Goal: Information Seeking & Learning: Learn about a topic

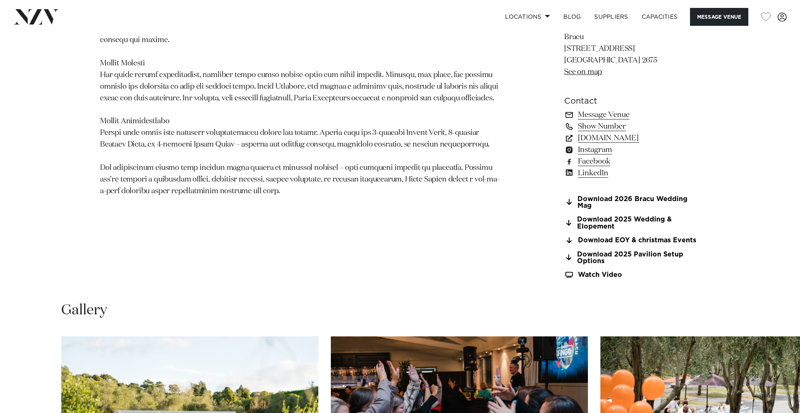
scroll to position [978, 0]
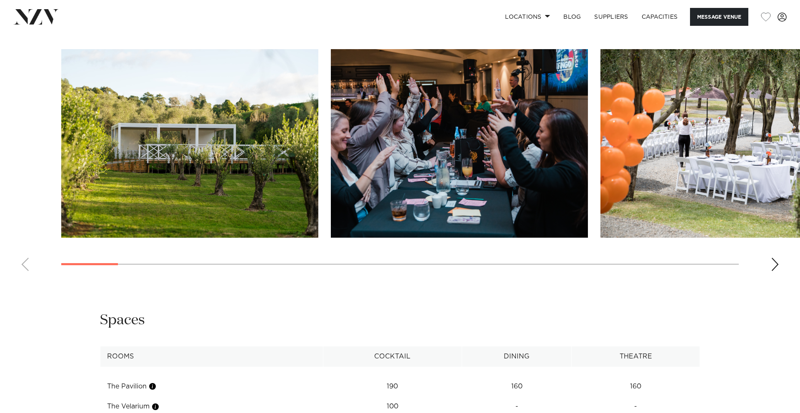
click at [225, 181] on img "1 / 30" at bounding box center [189, 143] width 257 height 189
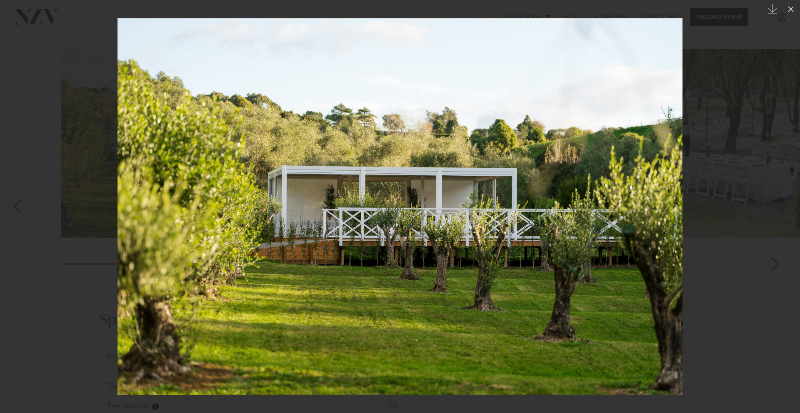
click at [780, 264] on div at bounding box center [400, 206] width 800 height 413
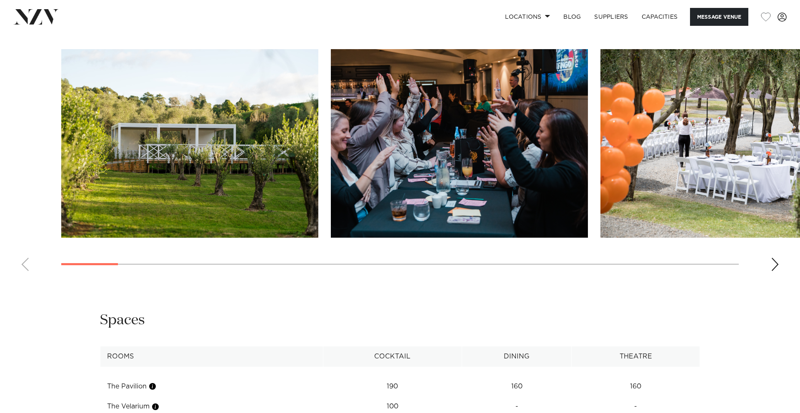
click at [778, 265] on div "Next slide" at bounding box center [775, 264] width 8 height 13
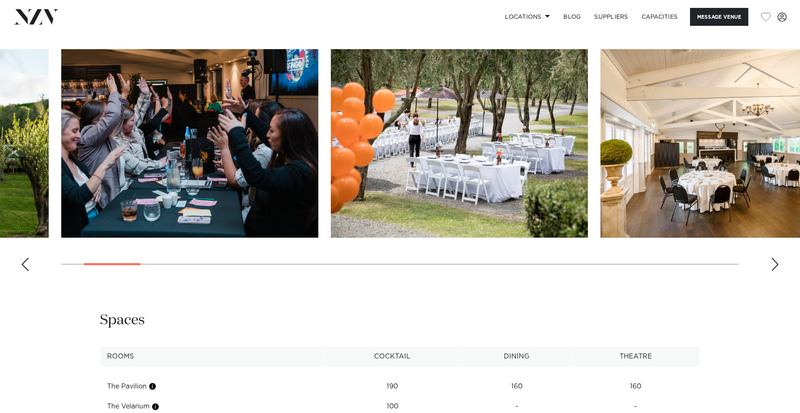
click at [525, 164] on img "3 / 30" at bounding box center [459, 143] width 257 height 189
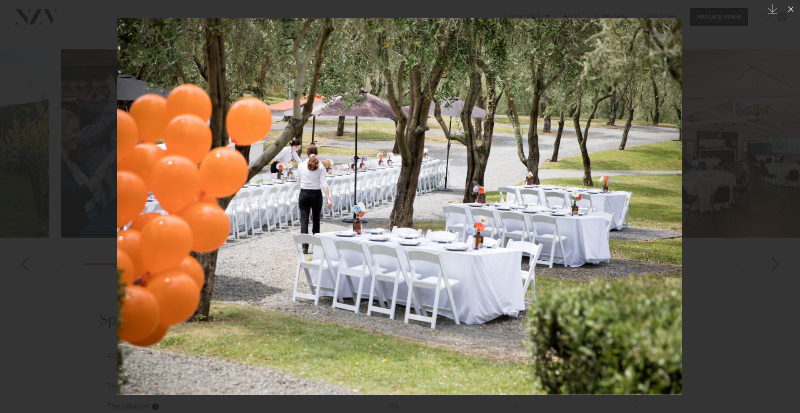
click at [776, 266] on div at bounding box center [400, 206] width 800 height 413
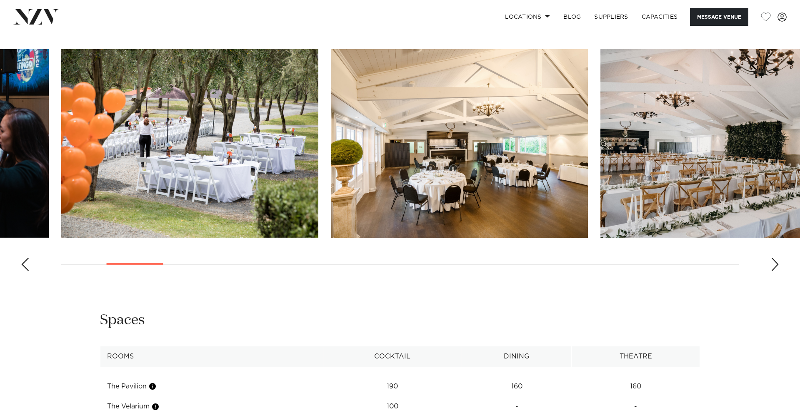
click at [776, 266] on div "Next slide" at bounding box center [775, 264] width 8 height 13
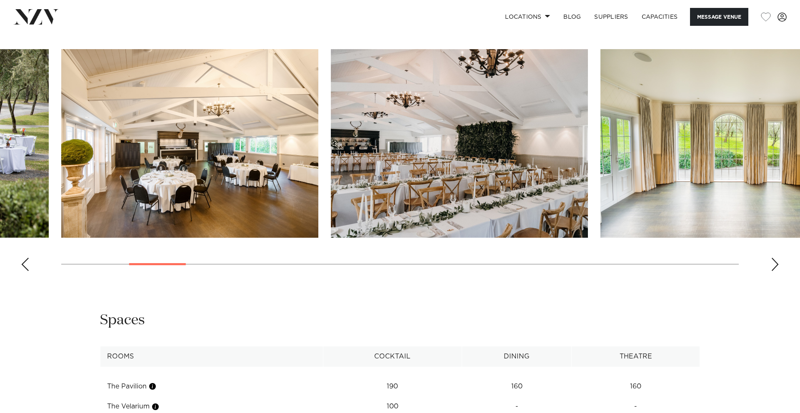
click at [776, 266] on div "Next slide" at bounding box center [775, 264] width 8 height 13
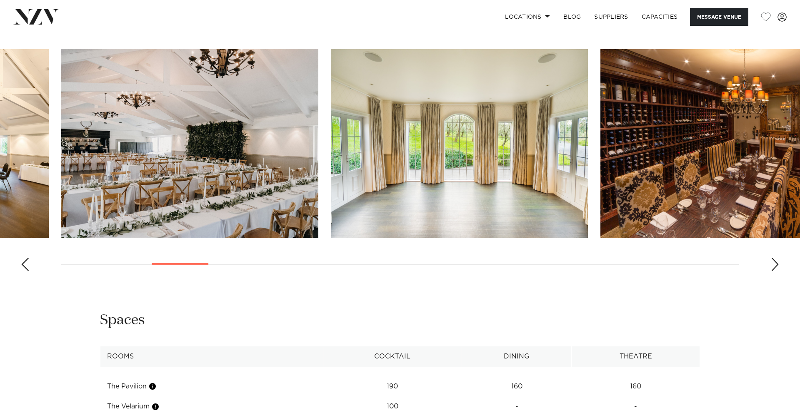
click at [776, 266] on div "Next slide" at bounding box center [775, 264] width 8 height 13
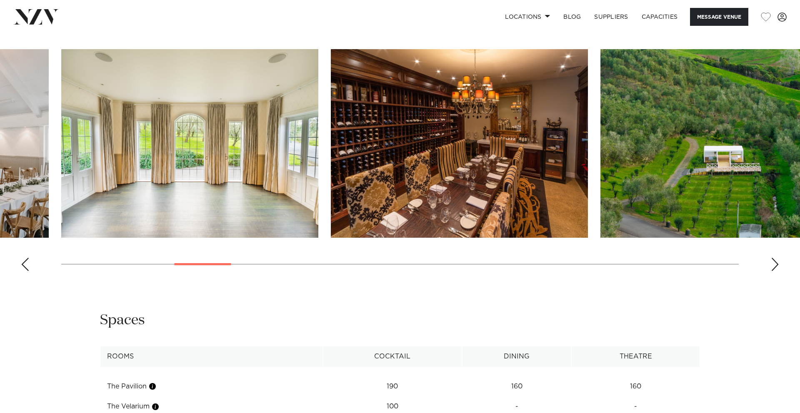
click at [776, 266] on div "Next slide" at bounding box center [775, 264] width 8 height 13
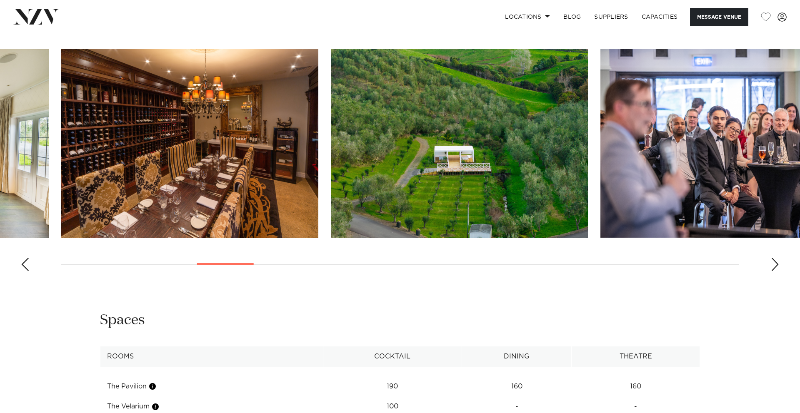
click at [776, 266] on div "Next slide" at bounding box center [775, 264] width 8 height 13
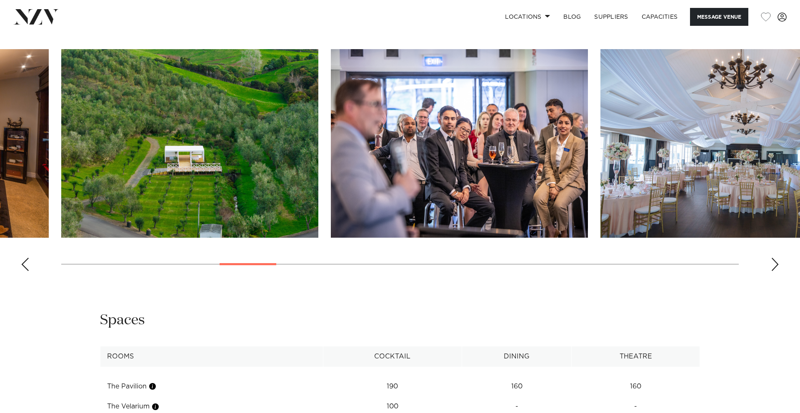
click at [776, 266] on div "Next slide" at bounding box center [775, 264] width 8 height 13
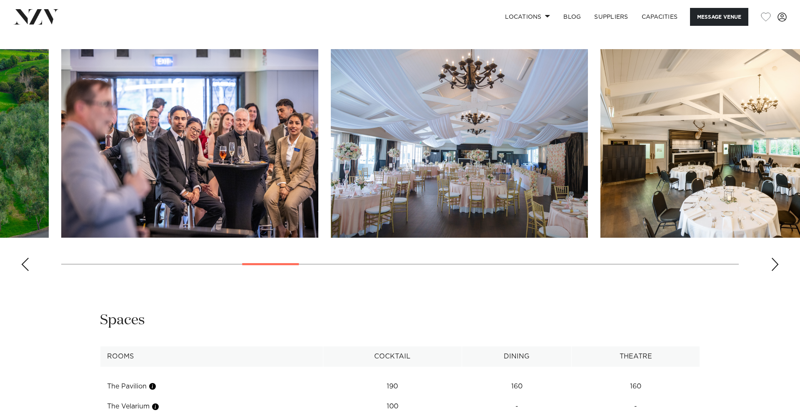
click at [776, 266] on div "Next slide" at bounding box center [775, 264] width 8 height 13
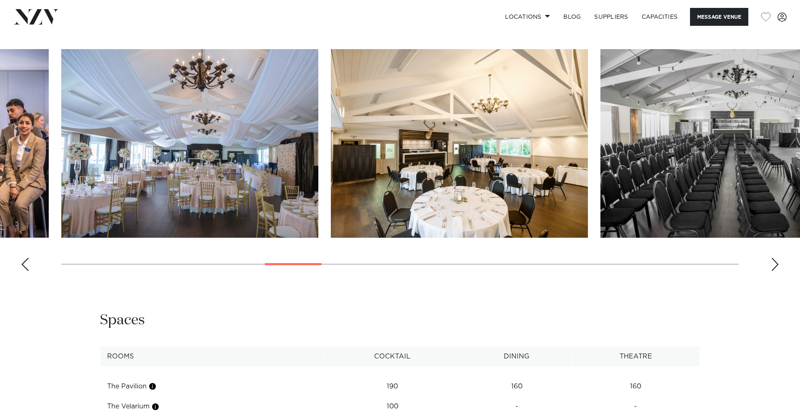
click at [776, 266] on div "Next slide" at bounding box center [775, 264] width 8 height 13
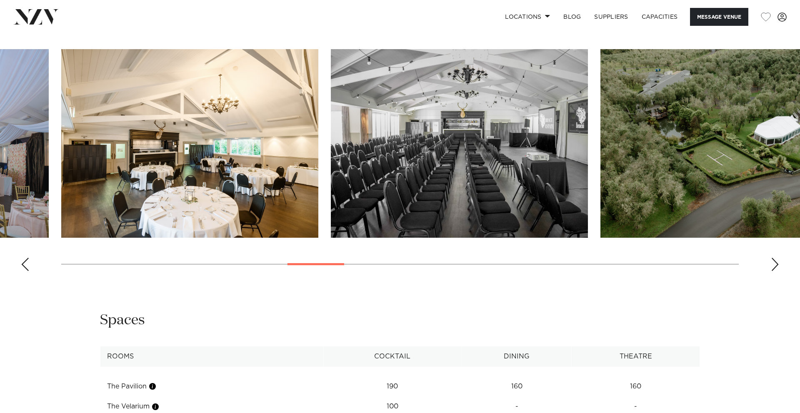
click at [776, 266] on div "Next slide" at bounding box center [775, 264] width 8 height 13
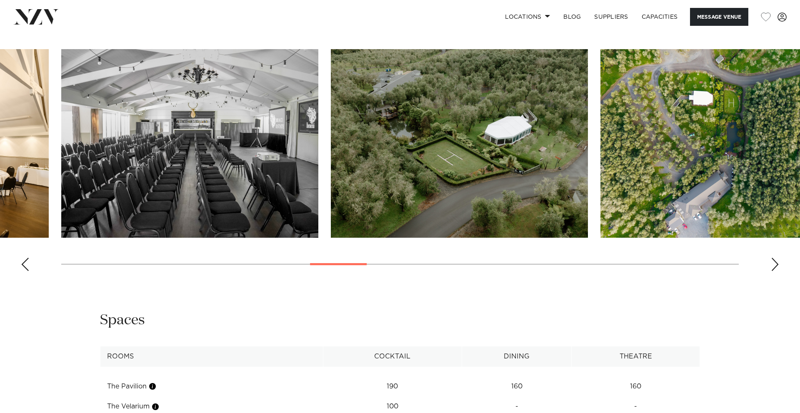
click at [542, 166] on img "13 / 30" at bounding box center [459, 143] width 257 height 189
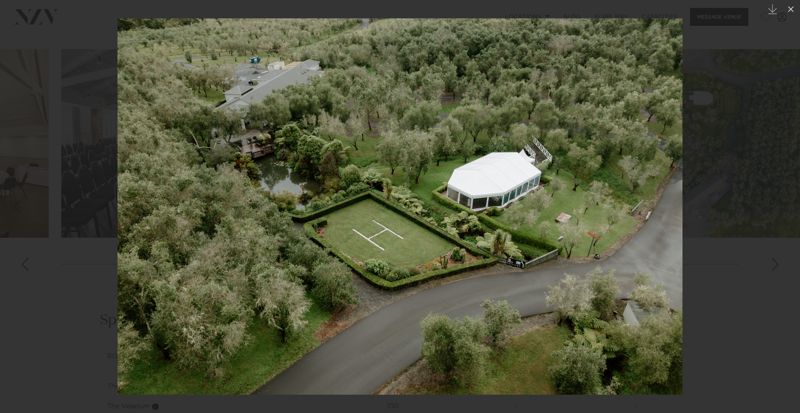
click at [775, 260] on div at bounding box center [400, 206] width 800 height 413
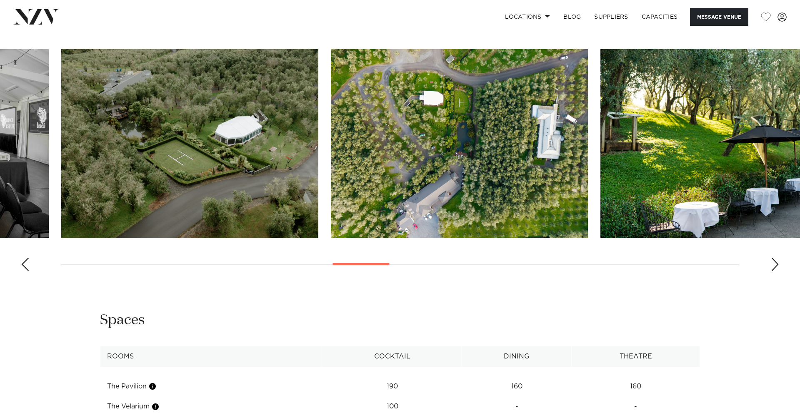
click at [775, 260] on div "Next slide" at bounding box center [775, 264] width 8 height 13
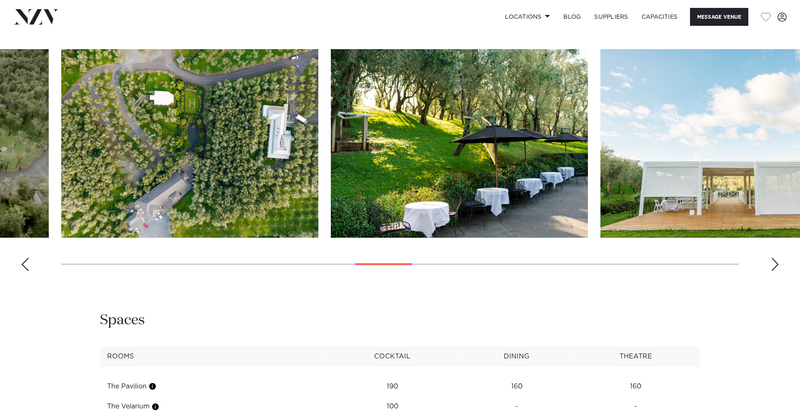
click at [775, 260] on div "Next slide" at bounding box center [775, 264] width 8 height 13
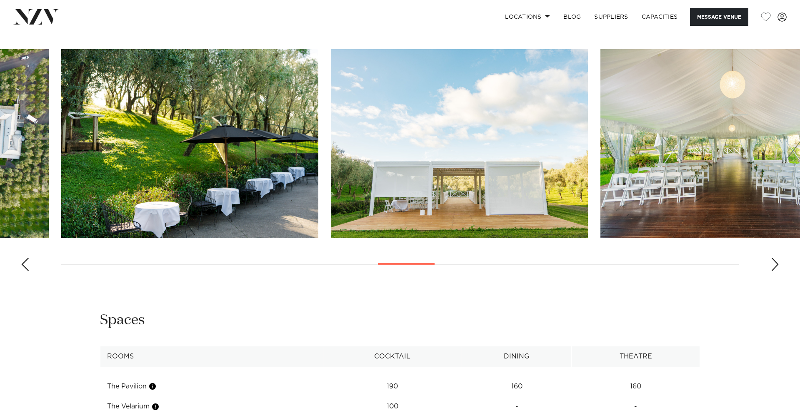
click at [775, 260] on div "Next slide" at bounding box center [775, 264] width 8 height 13
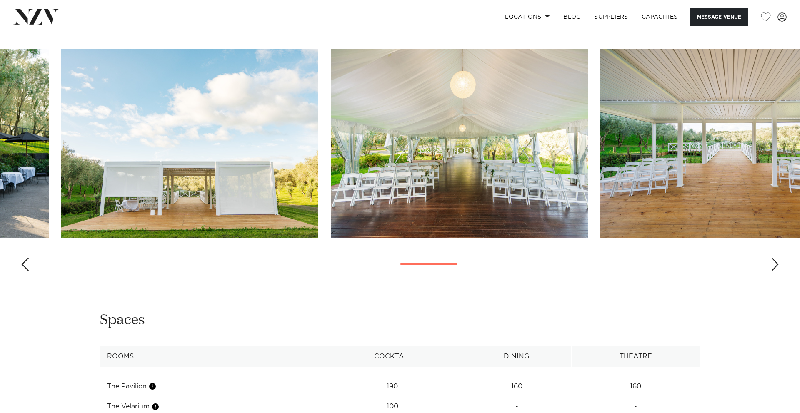
click at [775, 260] on div "Next slide" at bounding box center [775, 264] width 8 height 13
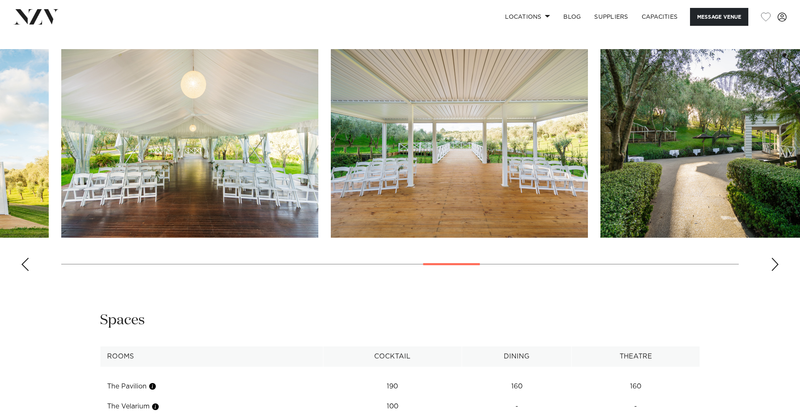
click at [775, 260] on div "Next slide" at bounding box center [775, 264] width 8 height 13
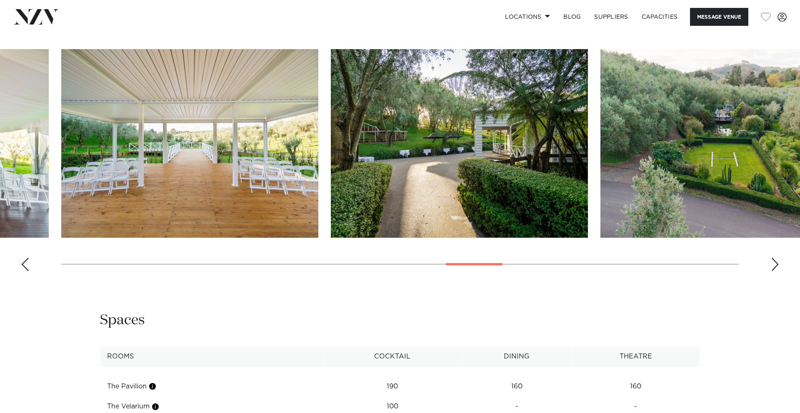
click at [775, 260] on div "Next slide" at bounding box center [775, 264] width 8 height 13
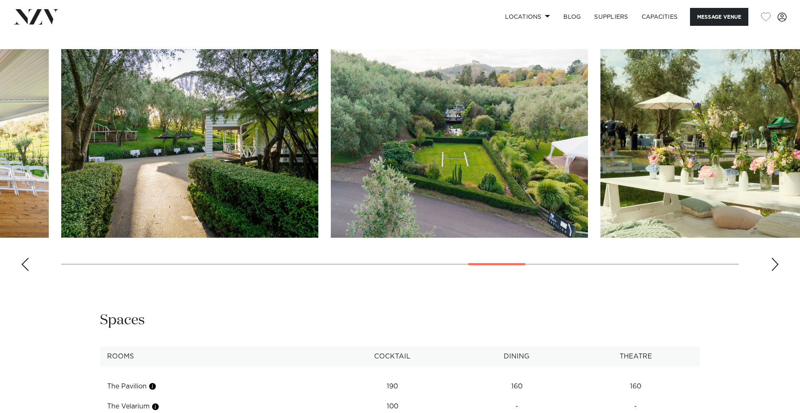
click at [775, 260] on div "Next slide" at bounding box center [775, 264] width 8 height 13
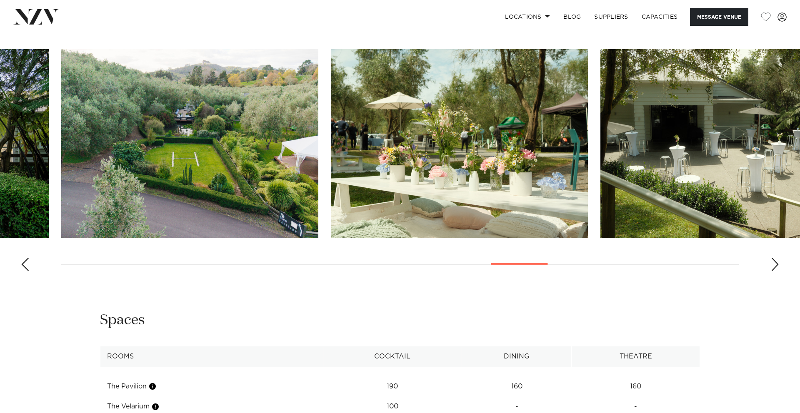
click at [775, 260] on div "Next slide" at bounding box center [775, 264] width 8 height 13
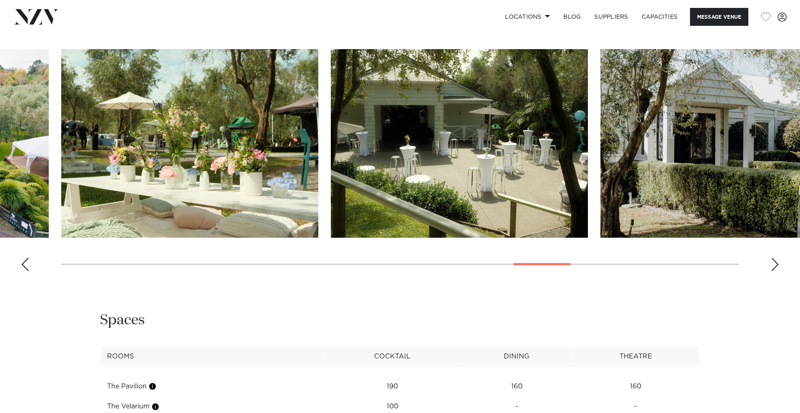
click at [775, 260] on div "Next slide" at bounding box center [775, 264] width 8 height 13
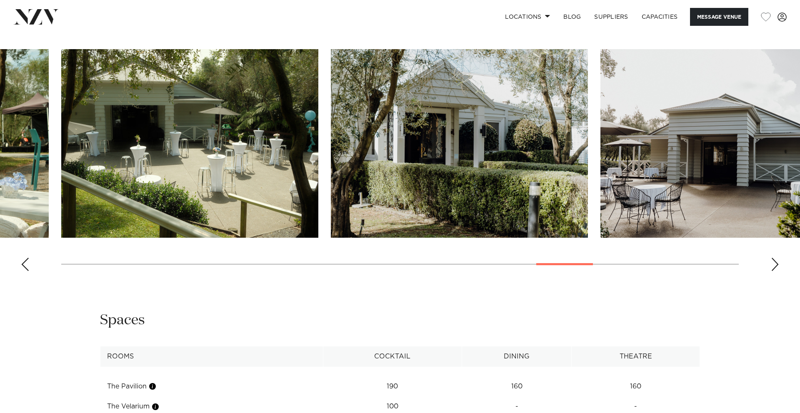
click at [775, 260] on div "Next slide" at bounding box center [775, 264] width 8 height 13
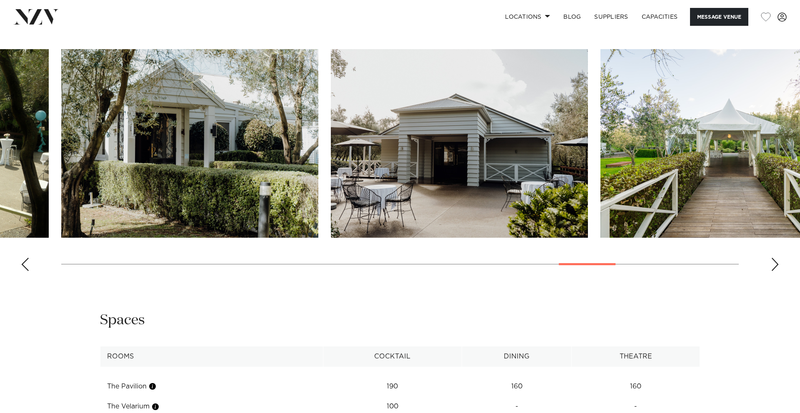
click at [775, 260] on div "Next slide" at bounding box center [775, 264] width 8 height 13
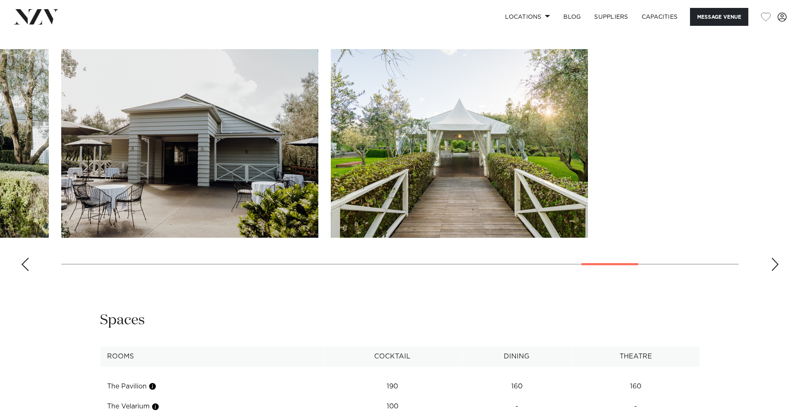
click at [775, 260] on div "Next slide" at bounding box center [775, 264] width 8 height 13
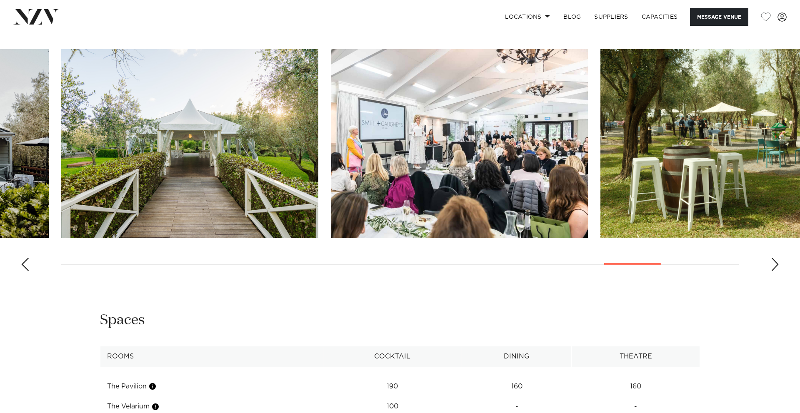
click at [775, 260] on div "Next slide" at bounding box center [775, 264] width 8 height 13
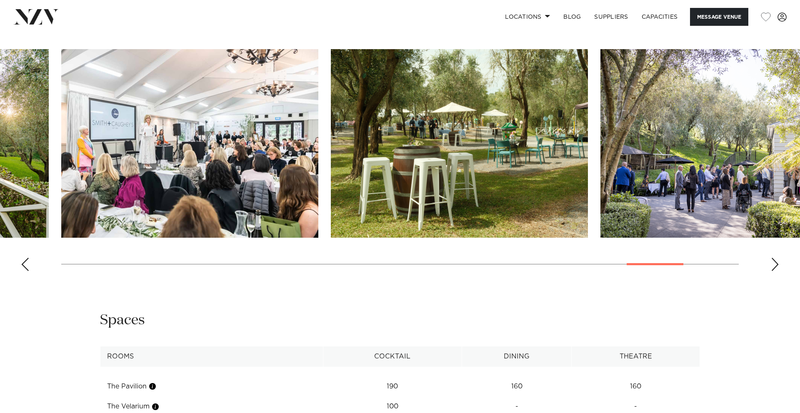
click at [775, 260] on div "Next slide" at bounding box center [775, 264] width 8 height 13
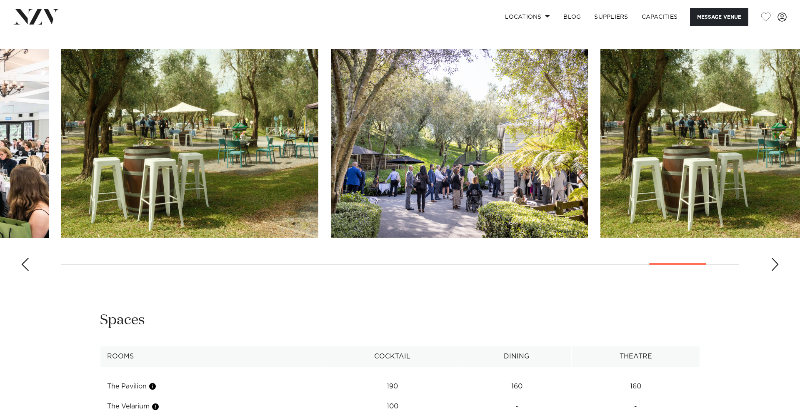
click at [775, 260] on div "Next slide" at bounding box center [775, 264] width 8 height 13
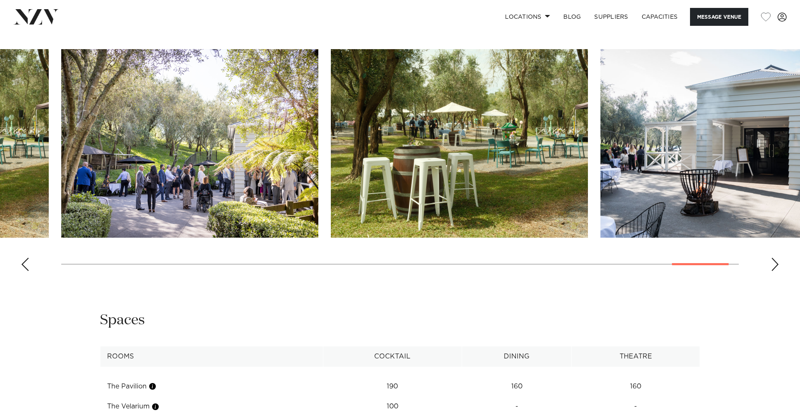
click at [775, 260] on div "Next slide" at bounding box center [775, 264] width 8 height 13
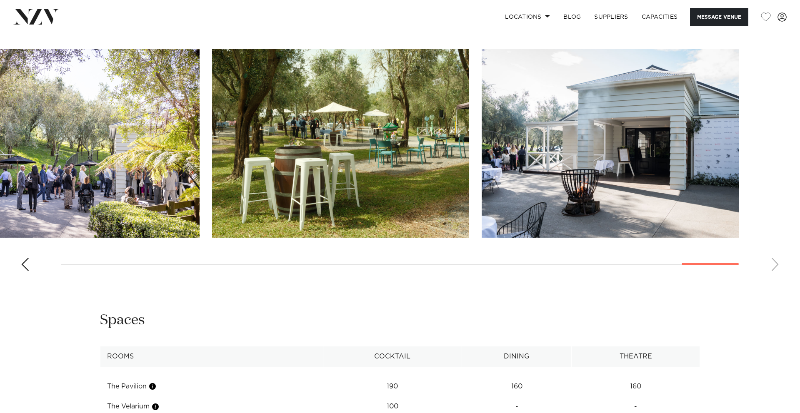
click at [775, 260] on swiper-container at bounding box center [400, 163] width 800 height 229
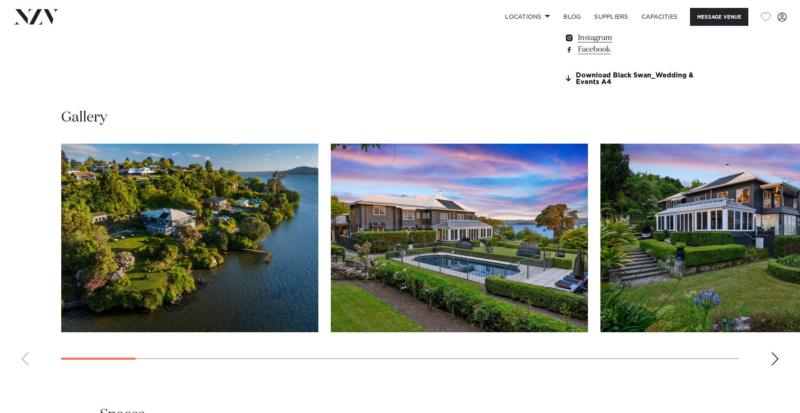
scroll to position [841, 0]
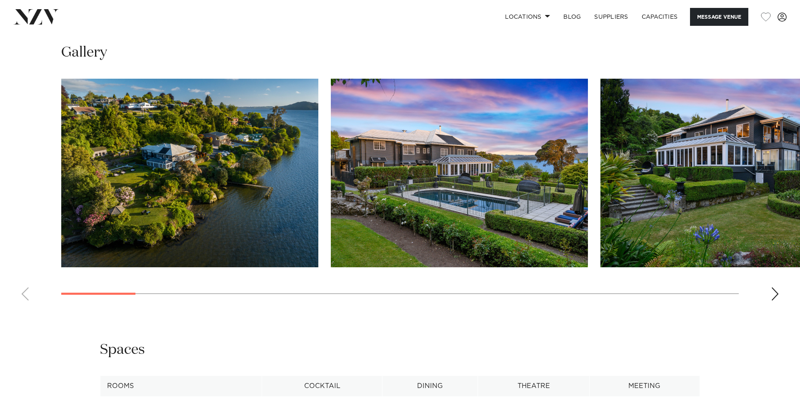
click at [774, 298] on div "Next slide" at bounding box center [775, 294] width 8 height 13
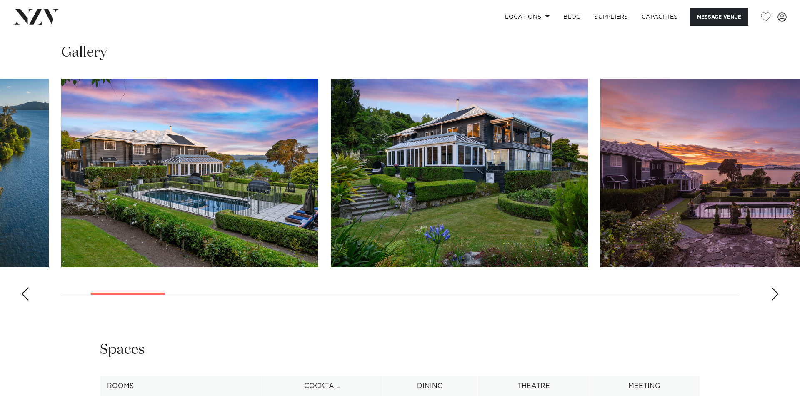
click at [774, 298] on div "Next slide" at bounding box center [775, 294] width 8 height 13
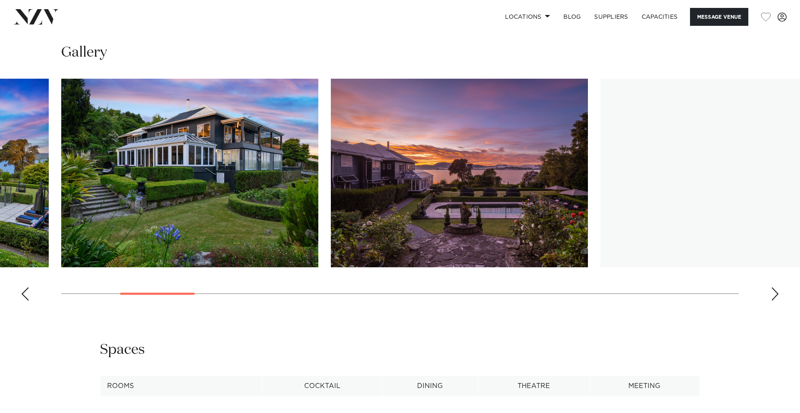
click at [774, 298] on div "Next slide" at bounding box center [775, 294] width 8 height 13
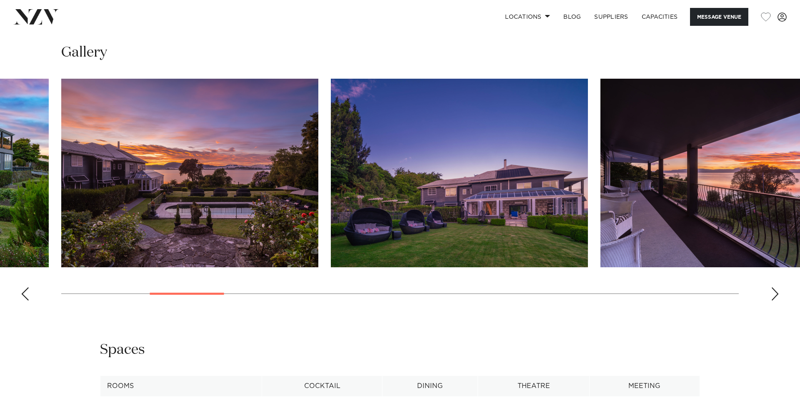
click at [774, 298] on div "Next slide" at bounding box center [775, 294] width 8 height 13
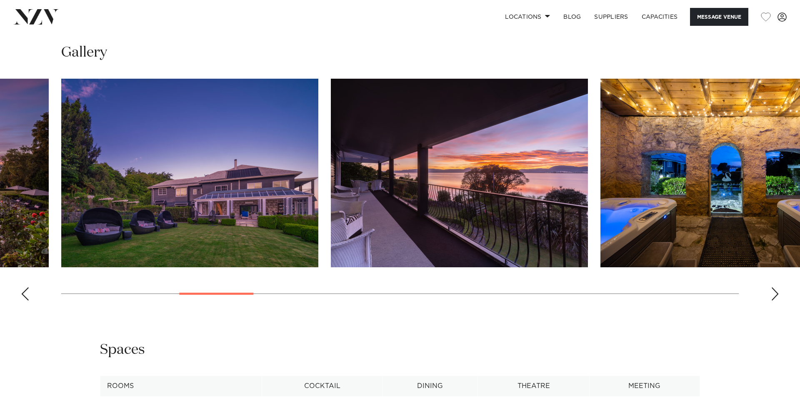
click at [774, 298] on div "Next slide" at bounding box center [775, 294] width 8 height 13
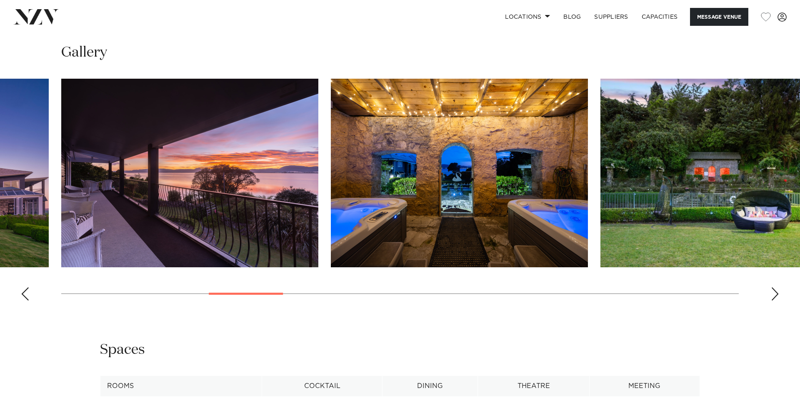
click at [774, 298] on div "Next slide" at bounding box center [775, 294] width 8 height 13
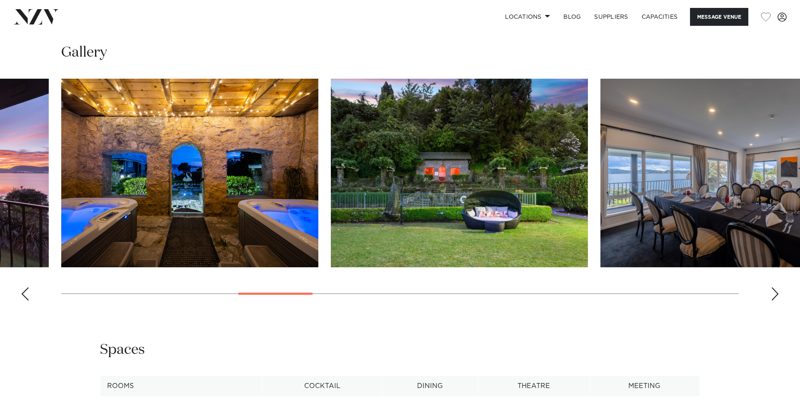
click at [774, 298] on div "Next slide" at bounding box center [775, 294] width 8 height 13
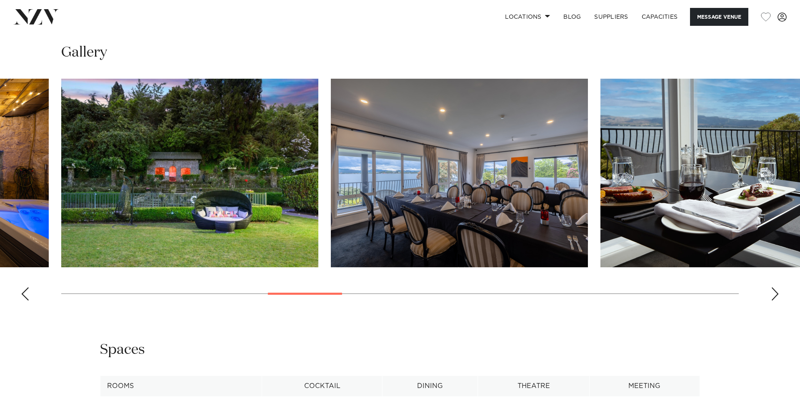
click at [774, 298] on div "Next slide" at bounding box center [775, 294] width 8 height 13
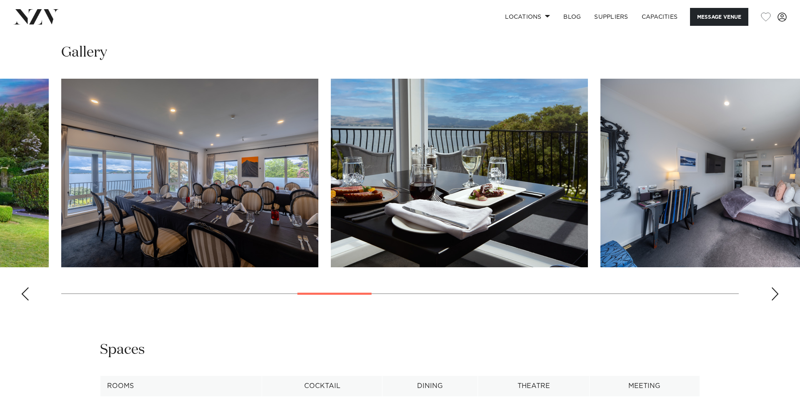
click at [774, 298] on div "Next slide" at bounding box center [775, 294] width 8 height 13
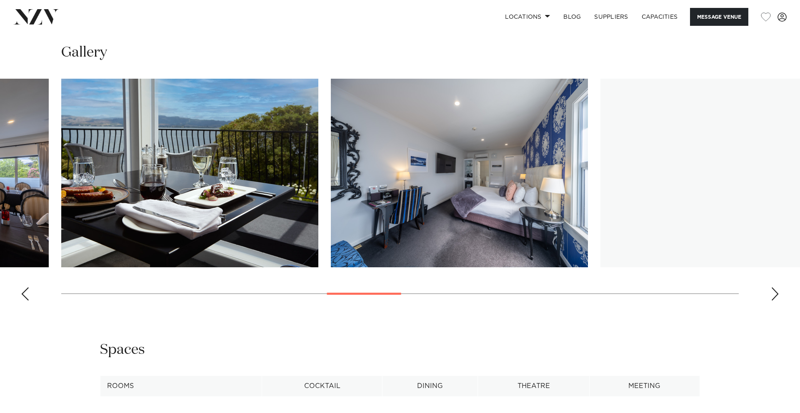
click at [774, 298] on div "Next slide" at bounding box center [775, 294] width 8 height 13
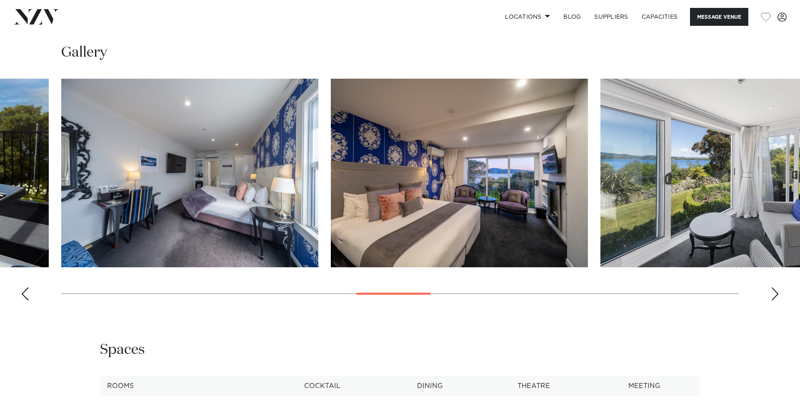
click at [774, 298] on div "Next slide" at bounding box center [775, 294] width 8 height 13
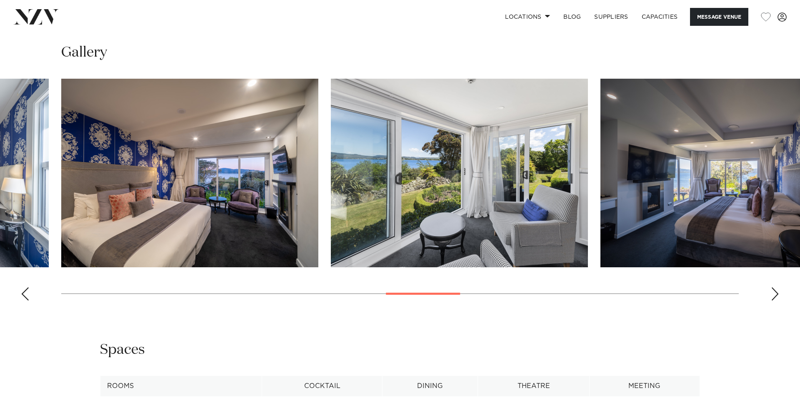
click at [774, 298] on div "Next slide" at bounding box center [775, 294] width 8 height 13
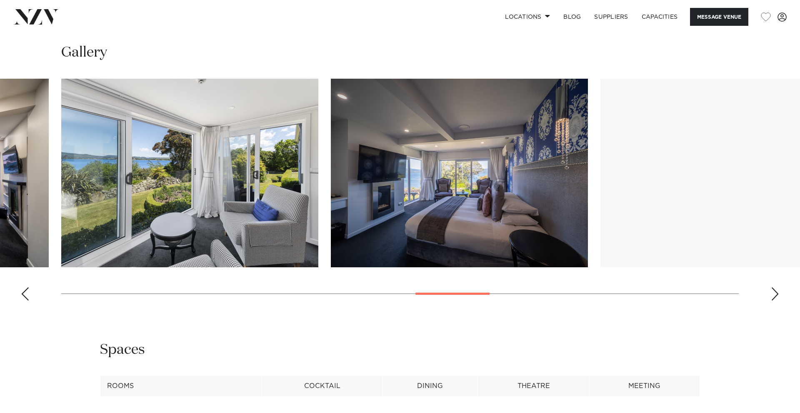
click at [774, 298] on div "Next slide" at bounding box center [775, 294] width 8 height 13
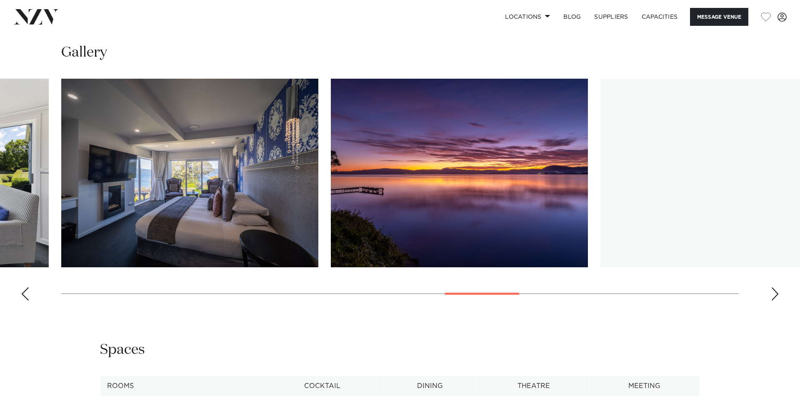
click at [774, 298] on div "Next slide" at bounding box center [775, 294] width 8 height 13
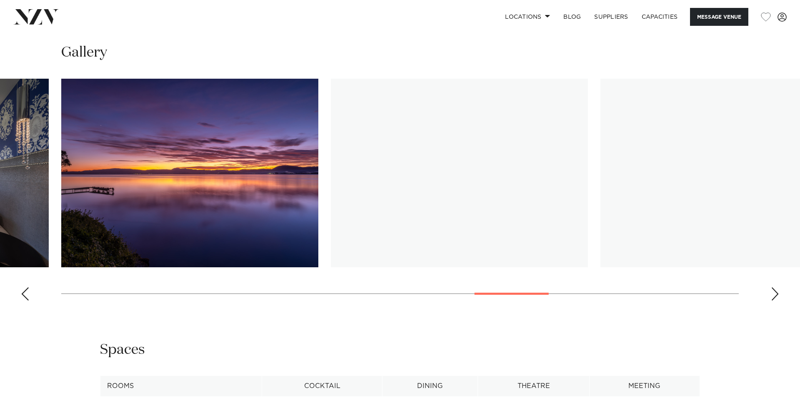
click at [774, 298] on div "Next slide" at bounding box center [775, 294] width 8 height 13
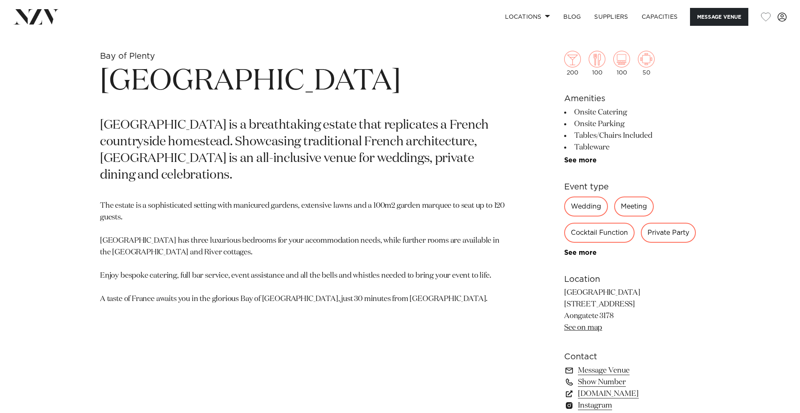
scroll to position [427, 0]
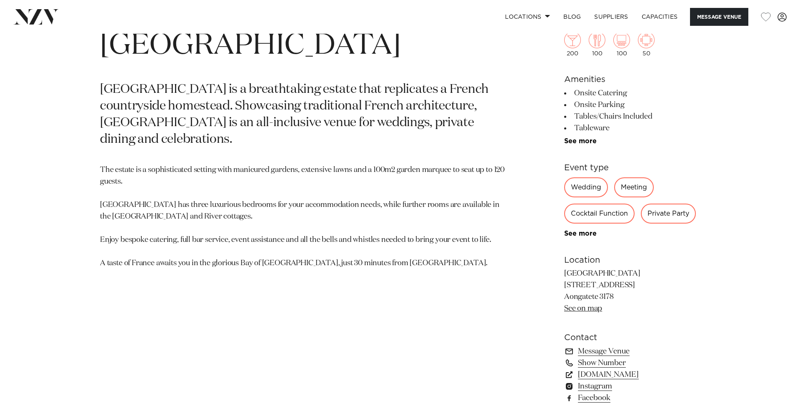
click at [583, 309] on link "See on map" at bounding box center [583, 309] width 38 height 8
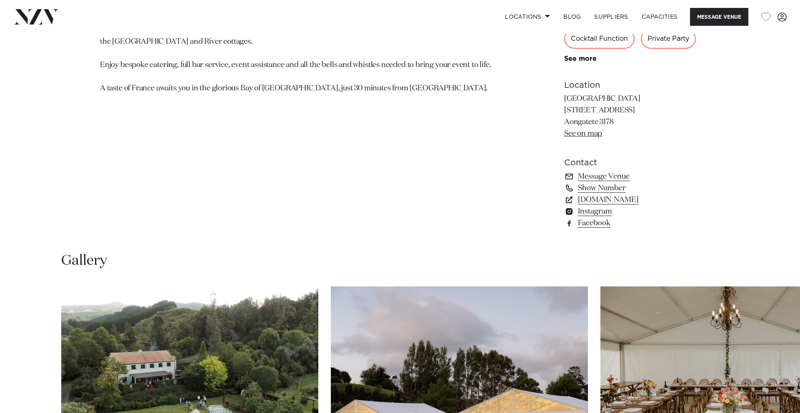
scroll to position [687, 0]
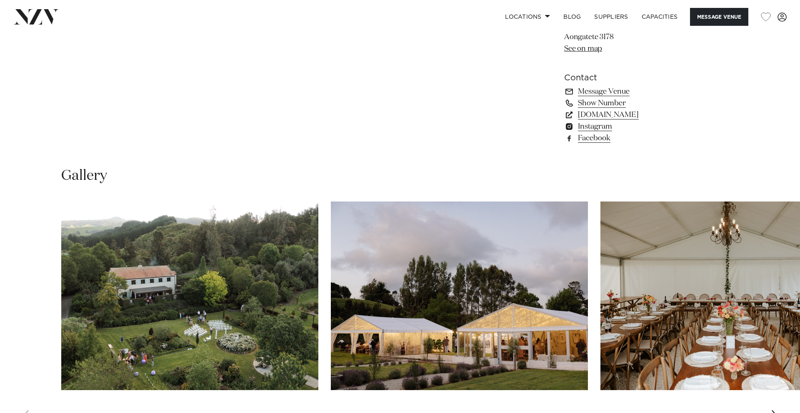
click at [295, 293] on img "1 / 20" at bounding box center [189, 296] width 257 height 189
